Goal: Find specific page/section: Find specific page/section

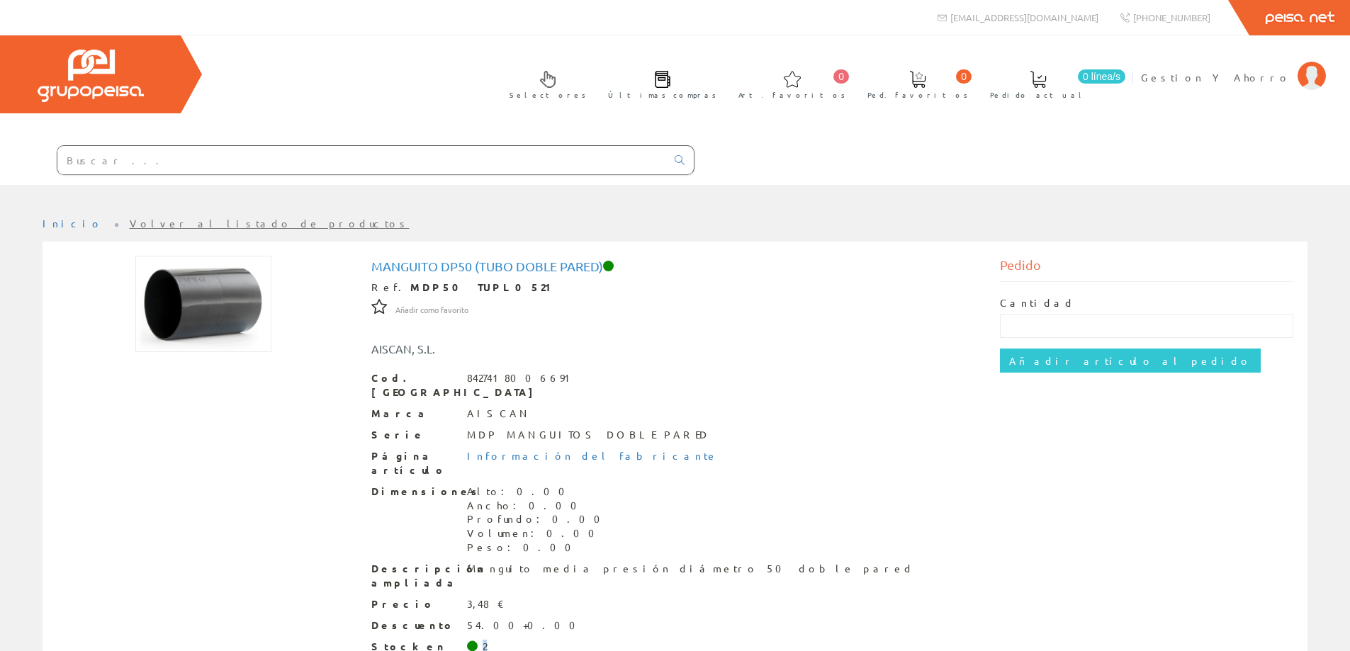
drag, startPoint x: 490, startPoint y: 622, endPoint x: 459, endPoint y: 624, distance: 30.5
click at [459, 640] on div "Stock en tu almacen 2" at bounding box center [675, 661] width 608 height 43
click at [467, 641] on span at bounding box center [472, 646] width 11 height 11
drag, startPoint x: 466, startPoint y: 617, endPoint x: 490, endPoint y: 617, distance: 23.4
click at [490, 640] on div "Stock en tu almacen 2" at bounding box center [675, 661] width 608 height 43
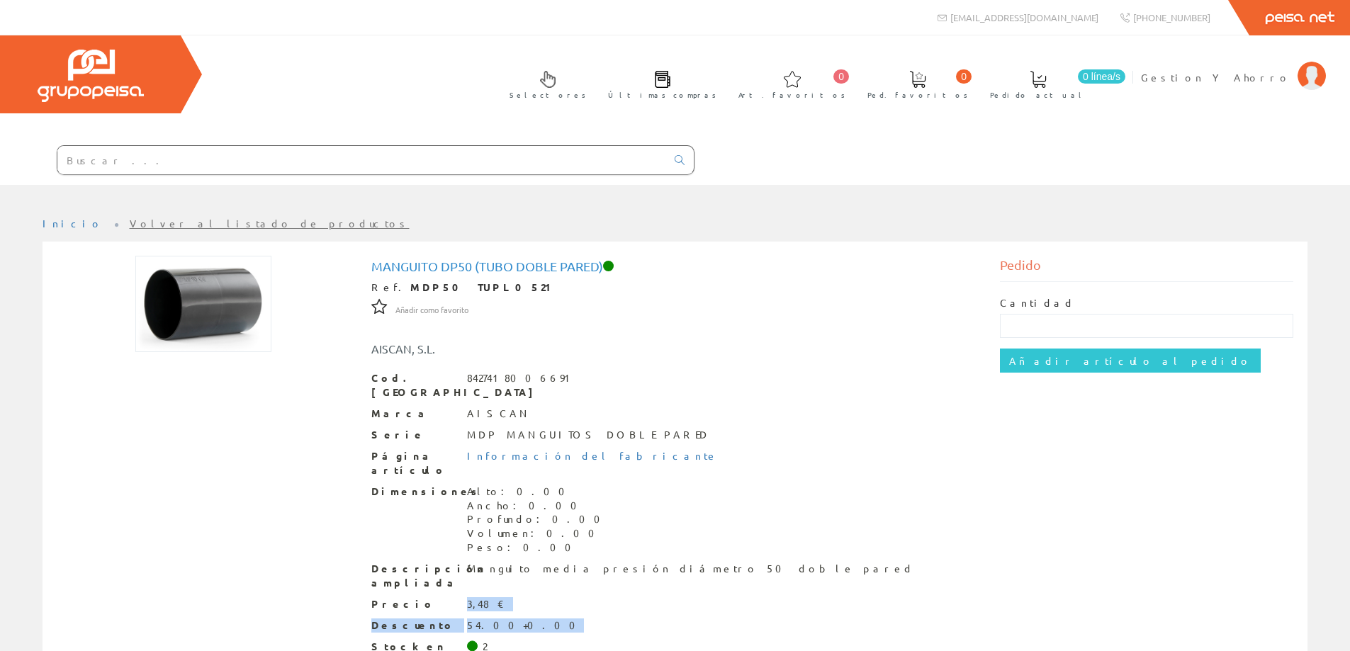
drag, startPoint x: 468, startPoint y: 579, endPoint x: 520, endPoint y: 597, distance: 54.9
click at [520, 597] on div "Cod. Barras 8427418006691 Marca AISCAN Serie MDP MANGUITOS DOBLE PARED Página a…" at bounding box center [675, 551] width 608 height 361
click at [480, 588] on div "Cod. Barras 8427418006691 Marca AISCAN Serie MDP MANGUITOS DOBLE PARED Página a…" at bounding box center [675, 551] width 608 height 361
drag, startPoint x: 373, startPoint y: 576, endPoint x: 526, endPoint y: 596, distance: 154.5
click at [526, 596] on div "Cod. Barras 8427418006691 Marca AISCAN Serie MDP MANGUITOS DOBLE PARED Página a…" at bounding box center [675, 551] width 608 height 361
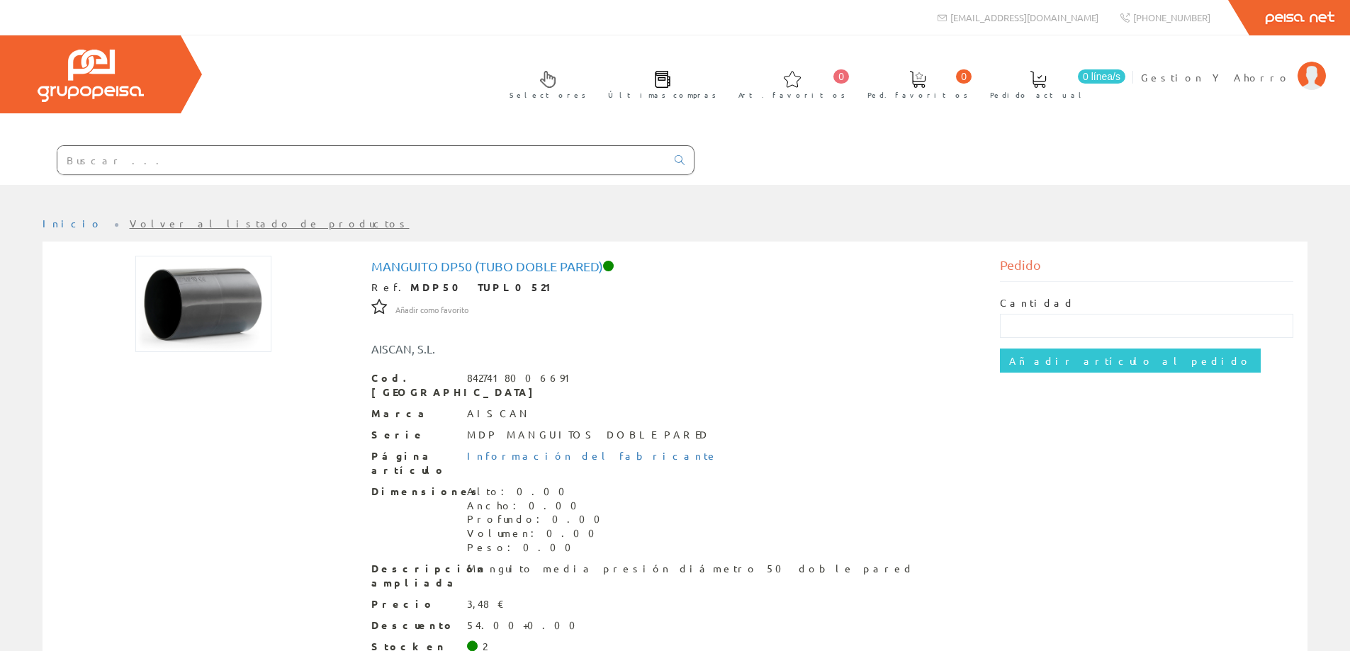
click at [471, 158] on input "text" at bounding box center [361, 160] width 609 height 28
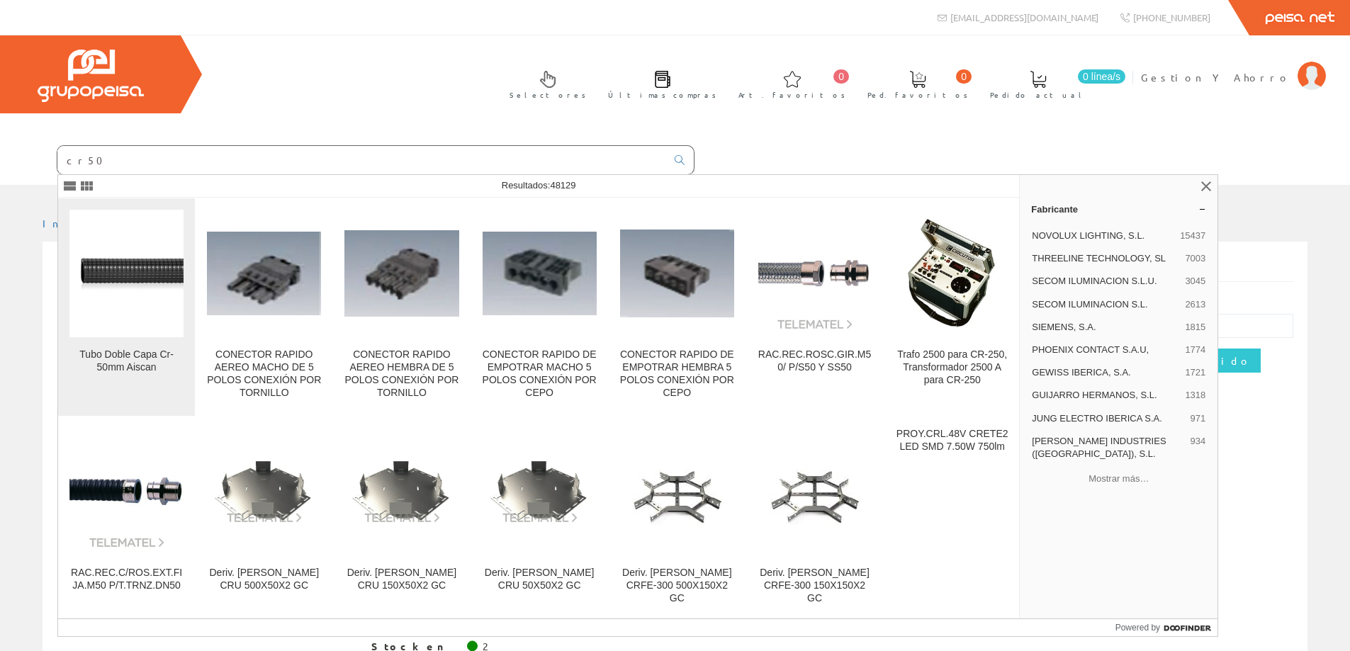
type input "cr50"
click at [120, 319] on figure at bounding box center [126, 274] width 114 height 128
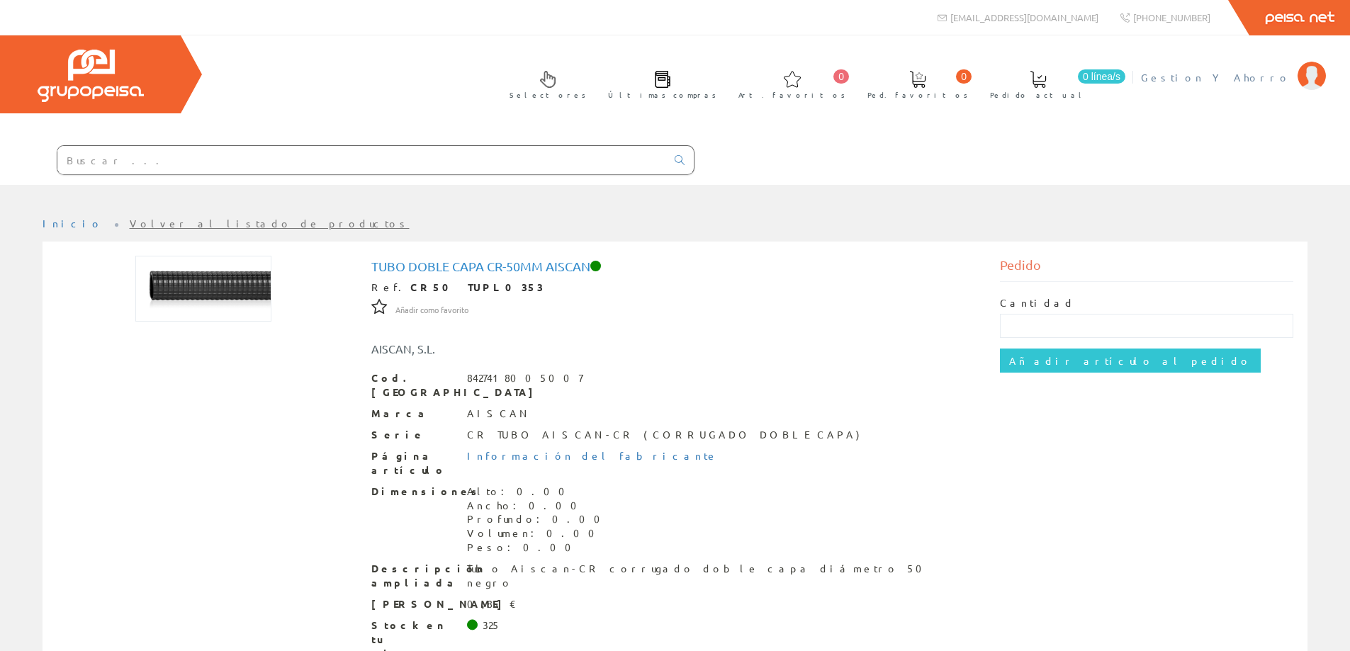
click at [1259, 81] on span "Gestion Y Ahorro" at bounding box center [1216, 77] width 150 height 14
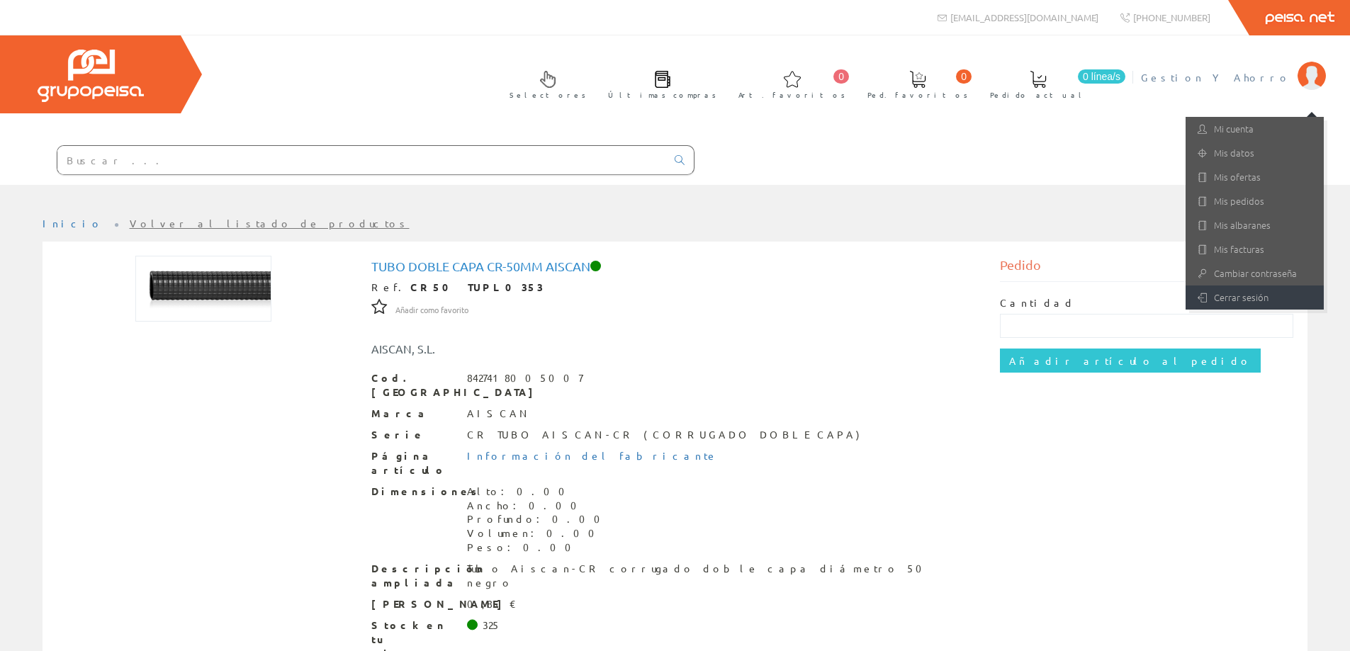
click at [1228, 304] on link "Cerrar sesión" at bounding box center [1255, 298] width 138 height 24
